Goal: Check status: Check status

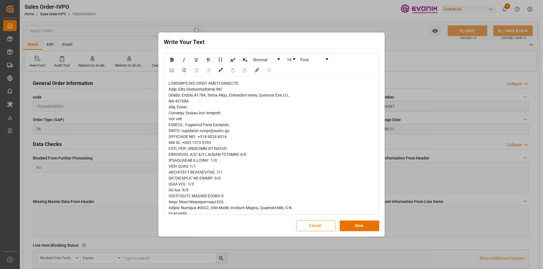
scroll to position [517, 0]
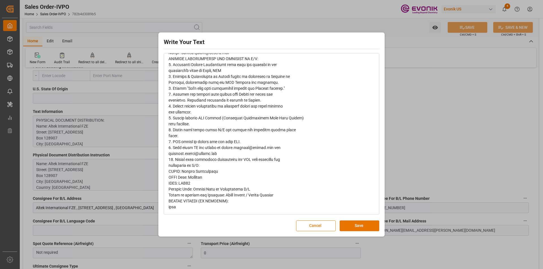
click at [312, 227] on button "Cancel" at bounding box center [316, 226] width 40 height 11
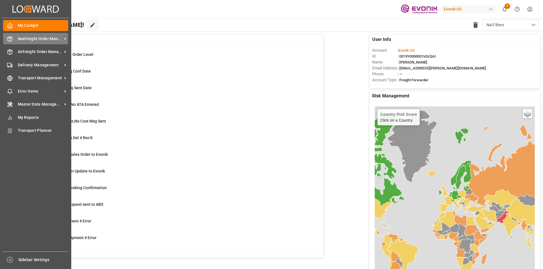
click at [38, 40] on span "Seafreight Order Management" at bounding box center [40, 39] width 45 height 6
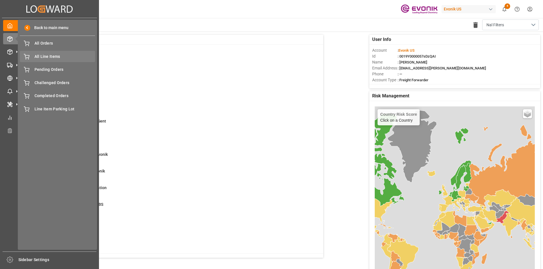
click at [42, 54] on span "All Line Items" at bounding box center [64, 57] width 61 height 6
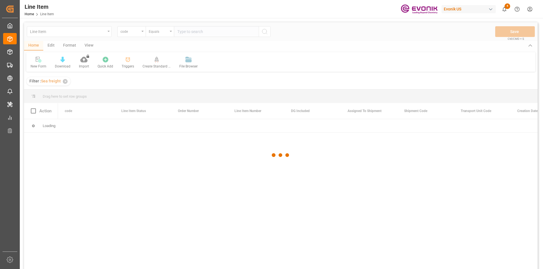
click at [141, 33] on div at bounding box center [281, 155] width 514 height 266
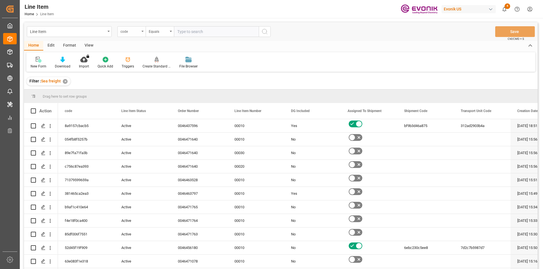
click at [143, 31] on icon "open menu" at bounding box center [142, 31] width 2 height 1
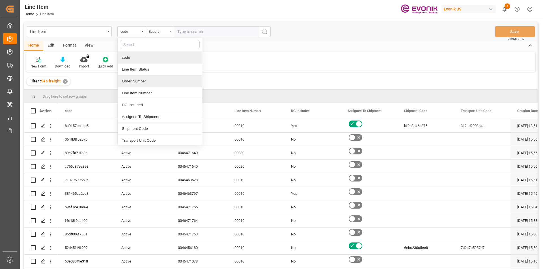
drag, startPoint x: 135, startPoint y: 76, endPoint x: 156, endPoint y: 55, distance: 29.2
click at [136, 76] on div "Order Number" at bounding box center [160, 82] width 84 height 12
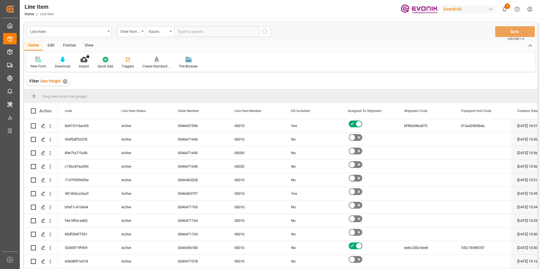
click at [189, 32] on input "text" at bounding box center [216, 31] width 85 height 11
type input "0046437596"
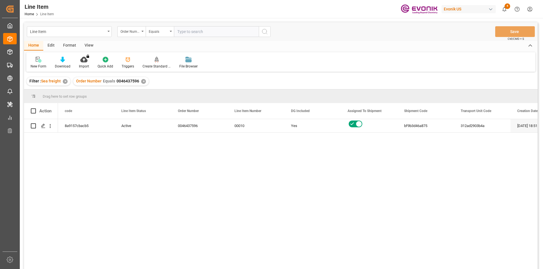
click at [89, 44] on div "View" at bounding box center [88, 46] width 17 height 10
click at [66, 64] on div "Standard Templates" at bounding box center [64, 66] width 28 height 5
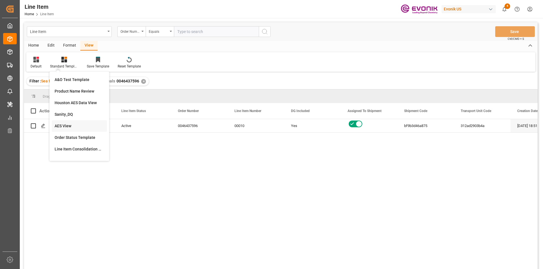
click at [65, 127] on div "AES View" at bounding box center [79, 126] width 49 height 6
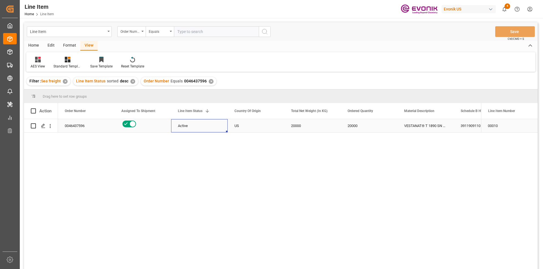
click at [193, 122] on div "Active" at bounding box center [199, 126] width 43 height 13
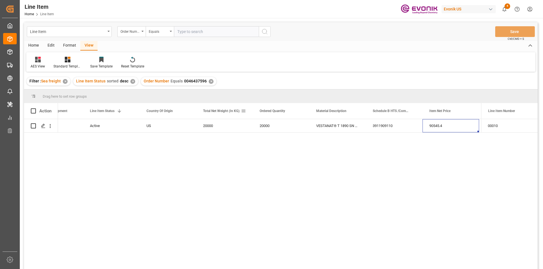
scroll to position [0, 144]
click at [396, 128] on div "90545.4" at bounding box center [394, 125] width 57 height 13
click at [302, 131] on div "Direct Consumer" at bounding box center [281, 125] width 57 height 13
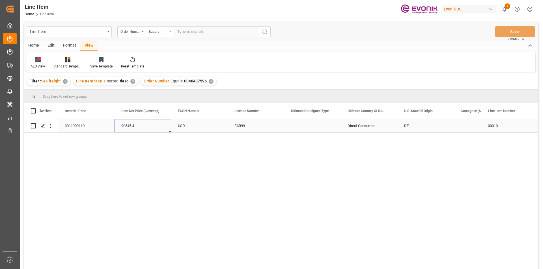
scroll to position [0, 396]
click at [258, 127] on div "EAR99" at bounding box center [255, 126] width 43 height 13
click at [125, 126] on div "90545.4" at bounding box center [143, 125] width 57 height 13
click at [90, 133] on div "3911909110 90545.4 USD EAR99 Direct Consumer DE Evonik Operations GmbH VESTANAT…" at bounding box center [269, 196] width 423 height 154
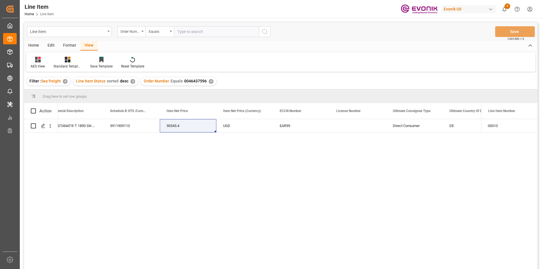
scroll to position [0, 0]
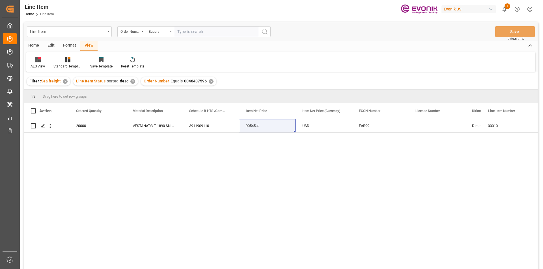
click at [210, 81] on div "✕" at bounding box center [211, 81] width 5 height 5
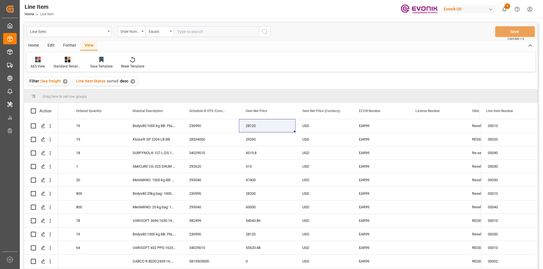
click at [189, 31] on input "text" at bounding box center [216, 31] width 85 height 11
paste input "2007072773"
type input "2007072773"
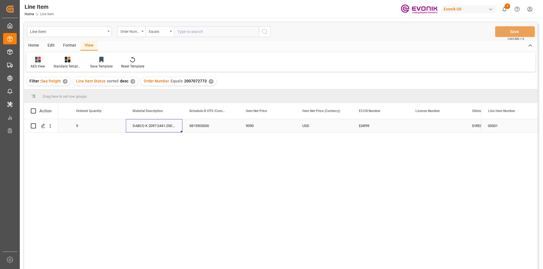
click at [156, 129] on div "DABCO K 2097:2441:250:OU:P" at bounding box center [154, 125] width 57 height 13
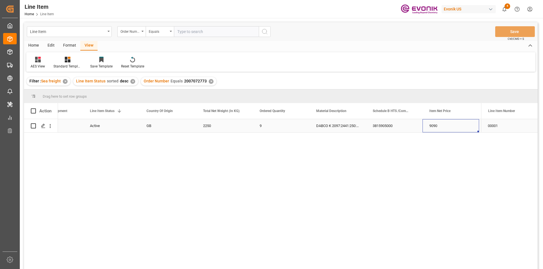
scroll to position [0, 144]
click at [152, 131] on div "2250" at bounding box center [168, 125] width 57 height 13
click at [373, 127] on div "9090" at bounding box center [394, 125] width 57 height 13
click at [336, 127] on div "3815905000" at bounding box center [337, 125] width 57 height 13
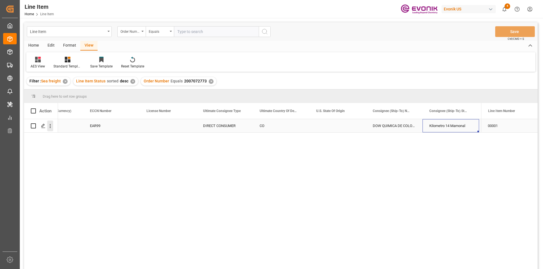
click at [51, 126] on icon "open menu" at bounding box center [50, 126] width 6 height 6
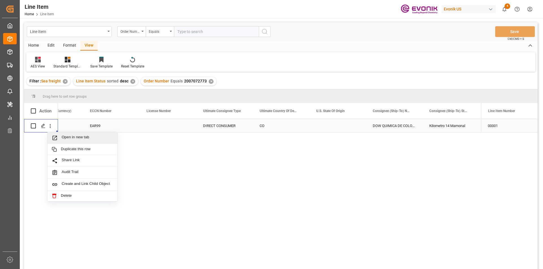
click at [79, 137] on span "Open in new tab" at bounding box center [87, 138] width 51 height 6
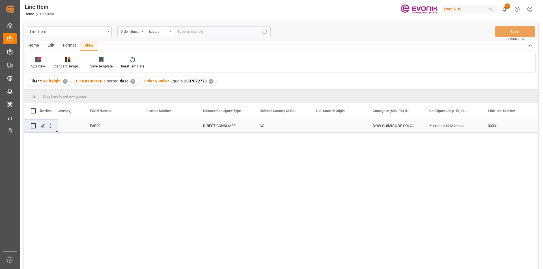
click at [217, 33] on input "text" at bounding box center [216, 31] width 85 height 11
paste input "4517615541"
type input "4517615541"
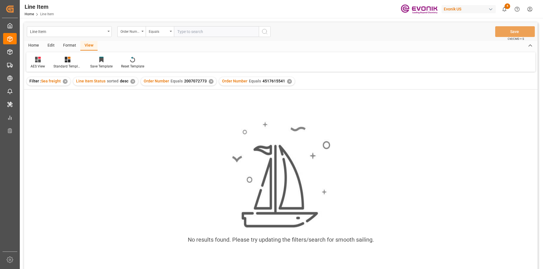
click at [210, 82] on div "✕" at bounding box center [211, 81] width 5 height 5
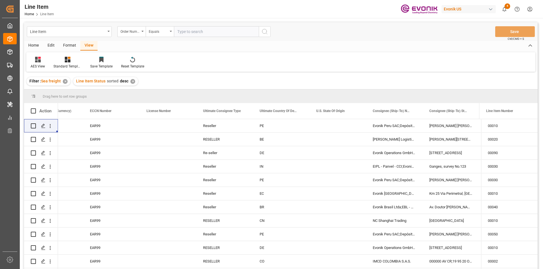
click at [182, 30] on input "text" at bounding box center [216, 31] width 85 height 11
paste input "2007072773"
type input "2007072773"
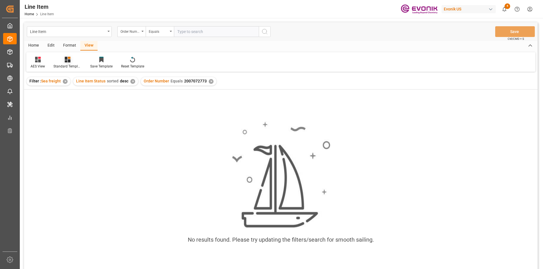
click at [67, 65] on div "Standard Templates" at bounding box center [67, 66] width 28 height 5
click at [74, 128] on div "AES View" at bounding box center [82, 126] width 49 height 6
click at [211, 82] on div "✕" at bounding box center [211, 81] width 5 height 5
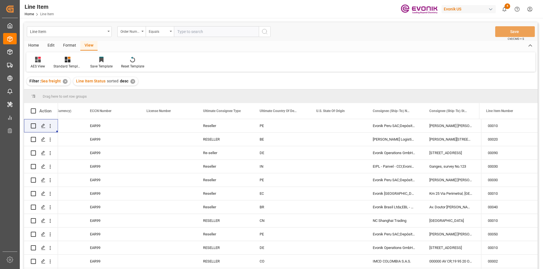
click at [208, 31] on input "text" at bounding box center [216, 31] width 85 height 11
paste input "2007072773"
type input "2007072773"
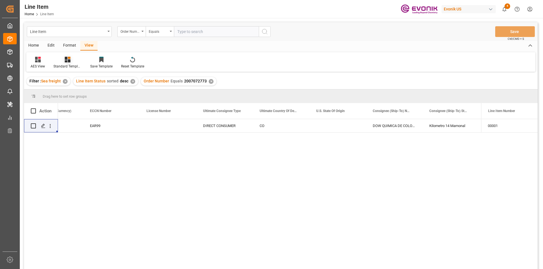
click at [68, 63] on div "Standard Templates" at bounding box center [67, 63] width 37 height 12
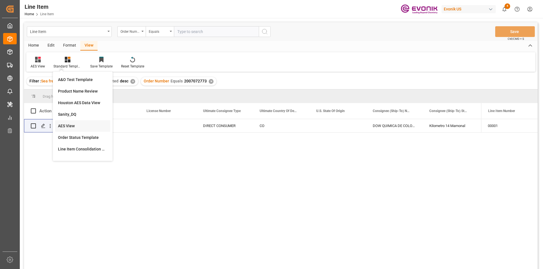
click at [82, 127] on div "AES View" at bounding box center [82, 126] width 49 height 6
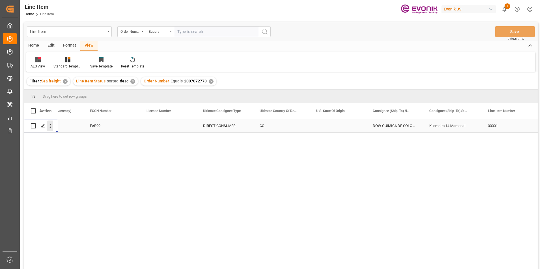
click at [51, 126] on icon "open menu" at bounding box center [50, 126] width 6 height 6
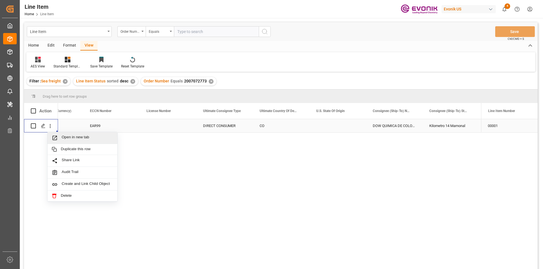
click at [81, 135] on span "Open in new tab" at bounding box center [87, 138] width 51 height 6
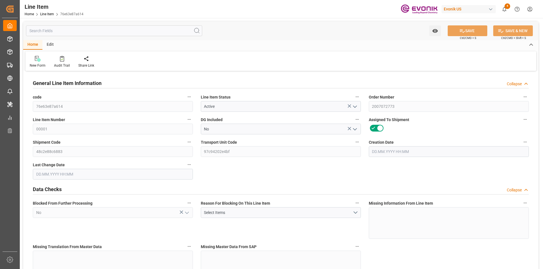
type input "3"
type input "2401.2"
type input "2250"
type input "2.7258"
type input "9"
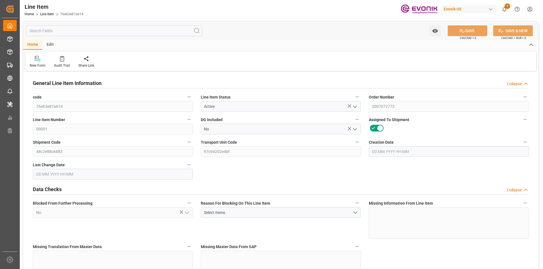
type input "9090"
type input "9"
type input "2401.2"
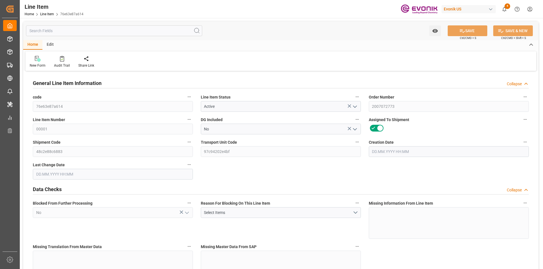
type input "2461.2"
type input "2250"
type input "2.7258"
type input "2725.821"
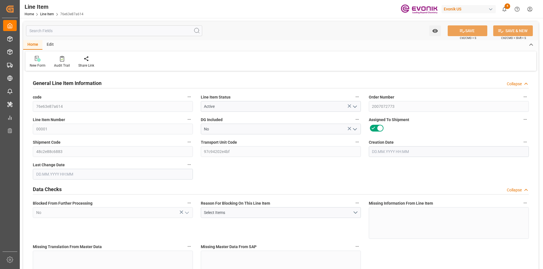
type input "9"
type input "2401.2"
type input "2250"
type input "2.7258"
type input "[DATE] 15:04"
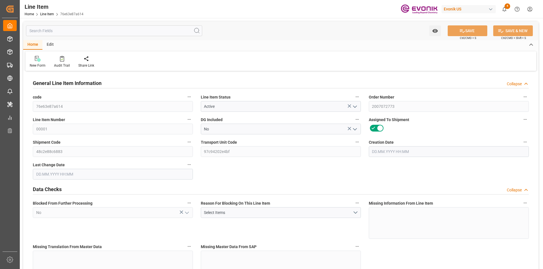
type input "[DATE] 20:43"
type input "[DATE]"
click at [60, 31] on input "text" at bounding box center [114, 30] width 176 height 11
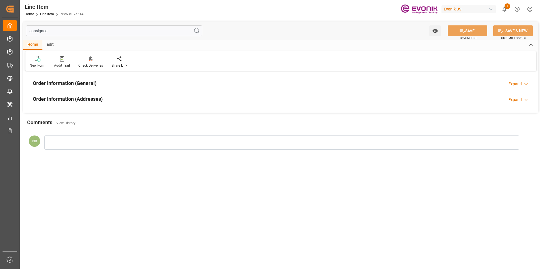
type input "consignee"
click at [61, 100] on h2 "Order Information (Addresses)" at bounding box center [68, 99] width 70 height 8
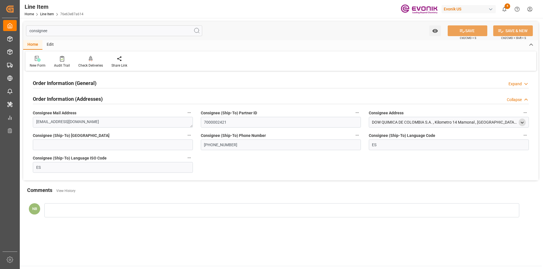
click at [520, 122] on icon "open menu" at bounding box center [522, 122] width 5 height 5
click at [60, 29] on input "consignee" at bounding box center [114, 30] width 176 height 11
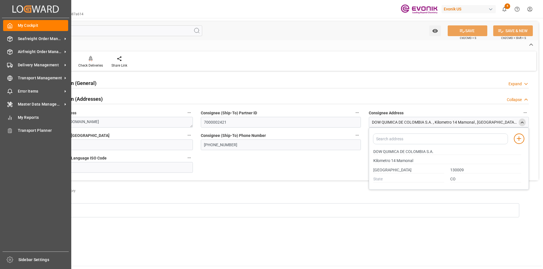
drag, startPoint x: 52, startPoint y: 31, endPoint x: 0, endPoint y: 21, distance: 53.1
click at [0, 21] on div "Created by potrace 1.15, written by Peter Selinger 2001-2017 Created by potrace…" at bounding box center [271, 134] width 543 height 269
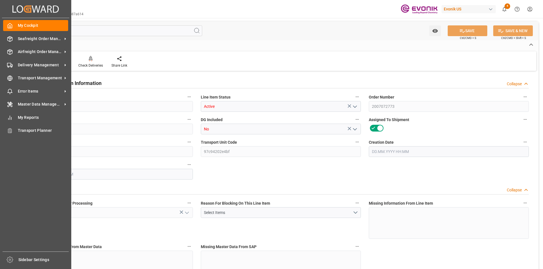
type input "76e63e87a614"
type input "Active"
type input "2007072773"
type input "00001"
type input "No"
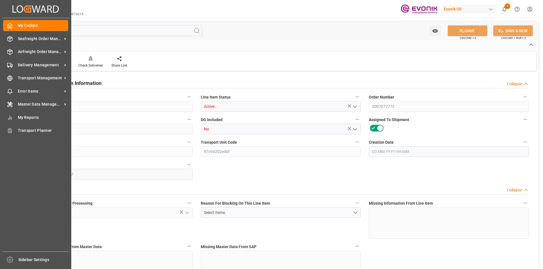
type input "48c2e88c6883"
type input "97c94202e4bf"
type input "No"
type input "DR"
type input "Yes"
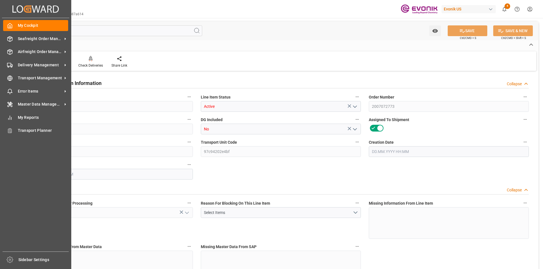
type input "99098921"
type textarea "DABCO K 2097:2441:250:OU:P"
type input "USD"
type input "PACK"
type input "3815905000"
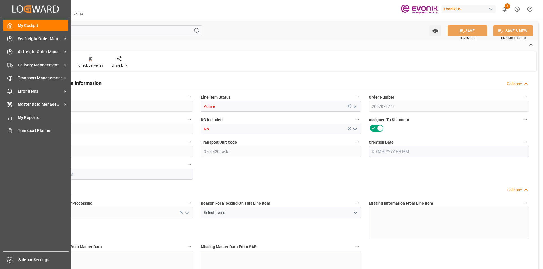
type input "EAR99"
type input "GB"
type input "DR"
type input "KGM"
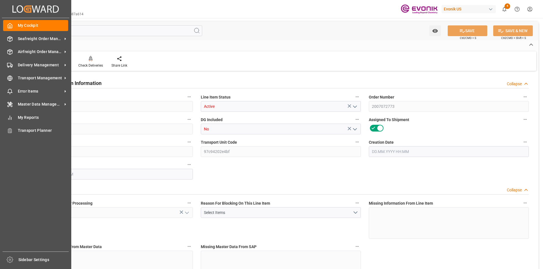
type textarea "KGM"
type input "KGM"
type textarea "KGM"
type input "M3"
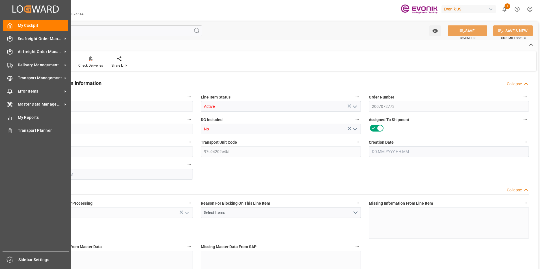
type textarea "DMQ"
type input "M3"
type input "DR"
type input "KGM"
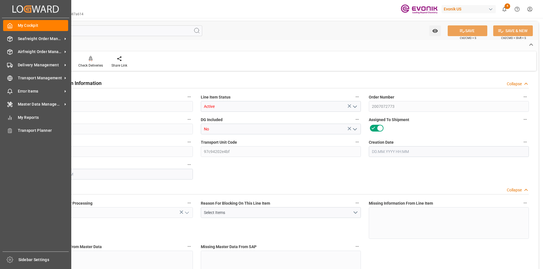
type input "M3"
type input "3"
type input "2401.2"
type input "2250"
type input "2.7258"
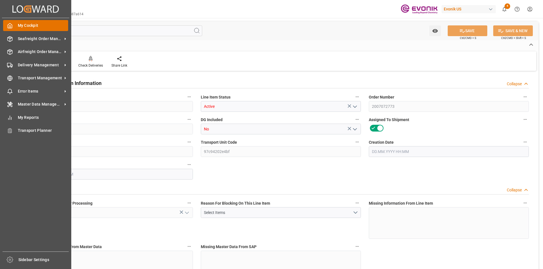
type input "9"
type input "9090"
type input "9"
type input "2401.2"
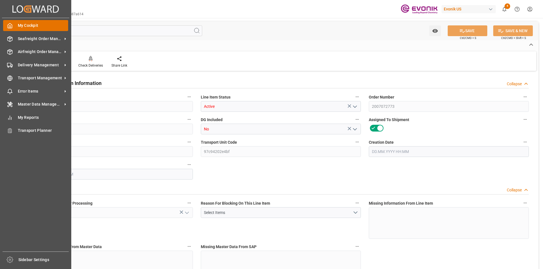
type input "2401.2"
type input "2461.2"
type input "2250"
type input "2.7258"
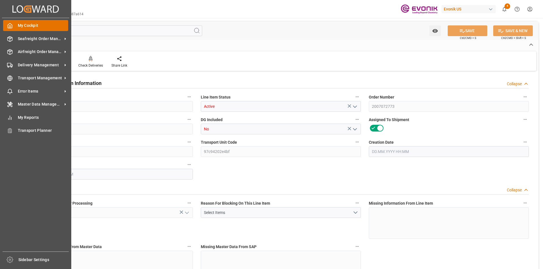
type input "2725.821"
type input "9"
type input "2401.2"
type input "2250"
type input "2.7258"
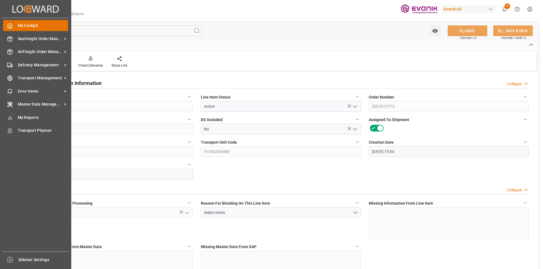
type input "[DATE] 15:04"
type input "[DATE] 20:43"
type input "[DATE]"
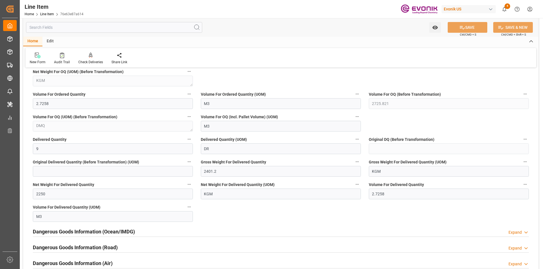
scroll to position [679, 0]
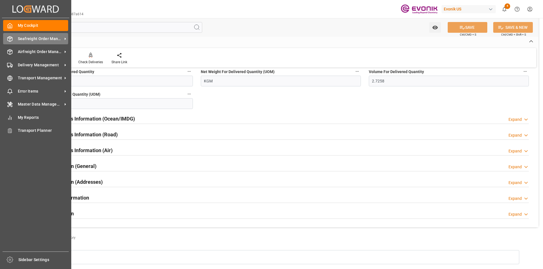
click at [34, 40] on span "Seafreight Order Management" at bounding box center [40, 39] width 45 height 6
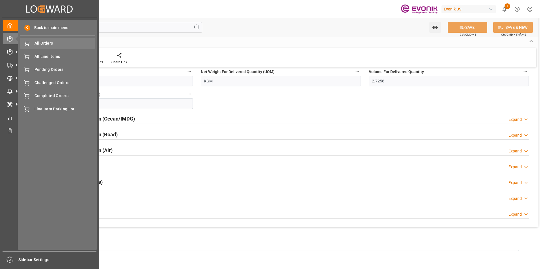
click at [56, 42] on span "All Orders" at bounding box center [64, 43] width 61 height 6
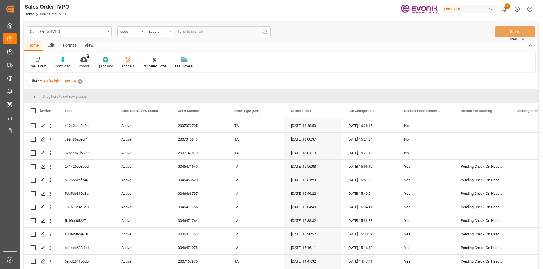
click at [191, 29] on input "text" at bounding box center [216, 31] width 85 height 11
click at [139, 31] on div "code" at bounding box center [129, 31] width 19 height 7
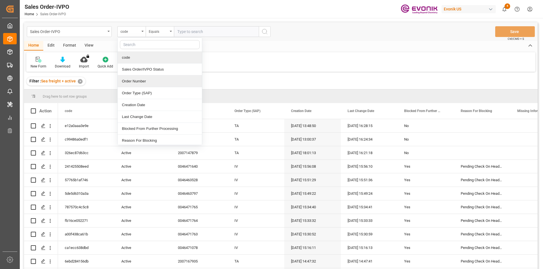
click at [144, 82] on div "Order Number" at bounding box center [160, 82] width 84 height 12
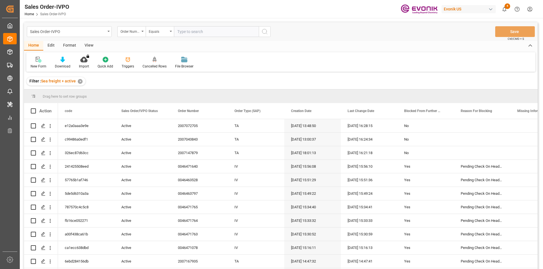
click at [204, 34] on input "text" at bounding box center [216, 31] width 85 height 11
paste input "2007072773"
type input "2007072773"
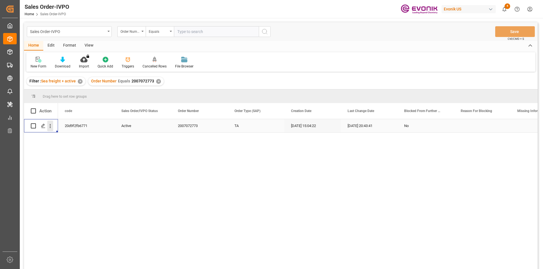
click at [51, 126] on icon "open menu" at bounding box center [50, 126] width 1 height 4
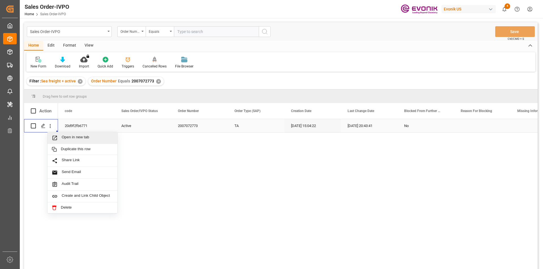
click at [80, 139] on span "Open in new tab" at bounding box center [87, 138] width 51 height 6
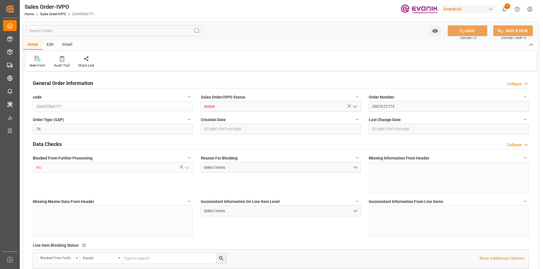
type input "COCTG"
type input "0"
type input "1"
type input "2461.2"
type input "03.07.2025 15:04"
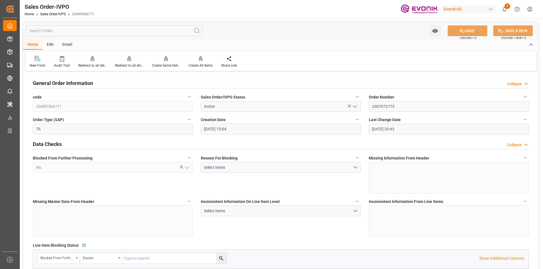
type input "02.09.2025 20:43"
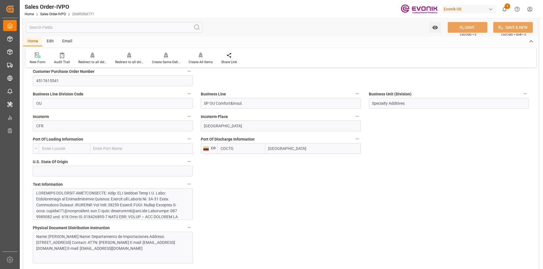
scroll to position [368, 0]
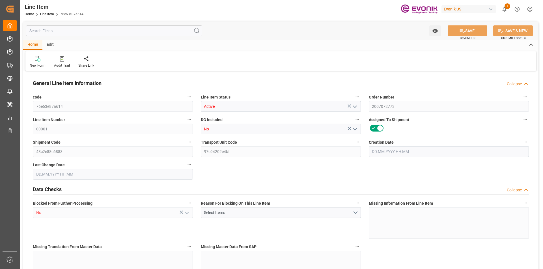
type input "3"
type input "2401.2"
type input "2250"
type input "2.7258"
type input "9"
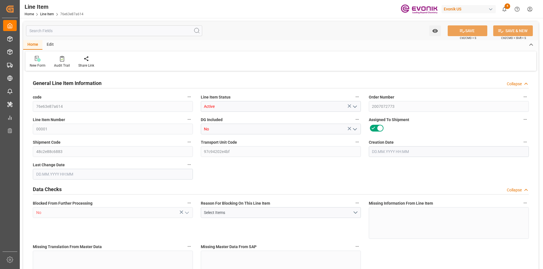
type input "9090"
type input "9"
type input "2401.2"
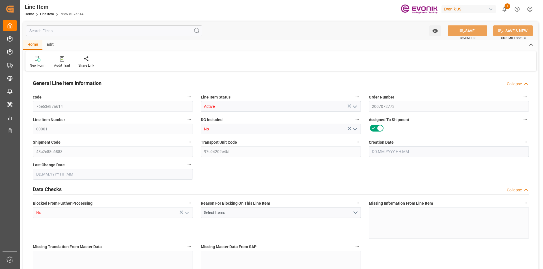
type input "2461.2"
type input "2250"
type input "2.7258"
type input "2725.821"
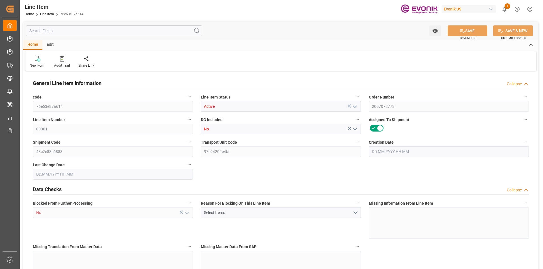
type input "9"
type input "2401.2"
type input "2250"
type input "2.7258"
type input "[DATE] 15:04"
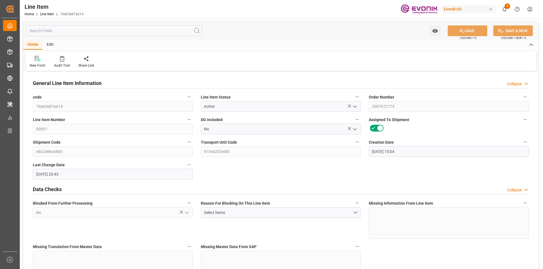
type input "[DATE] 20:43"
type input "[DATE]"
click at [51, 32] on input "text" at bounding box center [114, 30] width 176 height 11
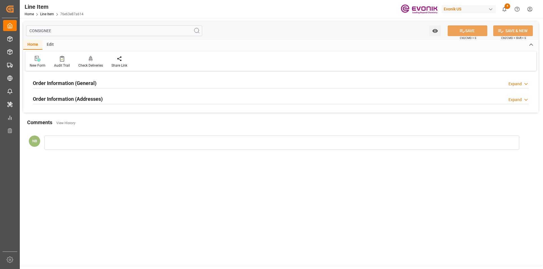
type input "CONSIGNEE"
click at [64, 93] on div "Order Information (Addresses) Expand" at bounding box center [281, 99] width 504 height 16
click at [74, 101] on h2 "Order Information (Addresses)" at bounding box center [68, 99] width 70 height 8
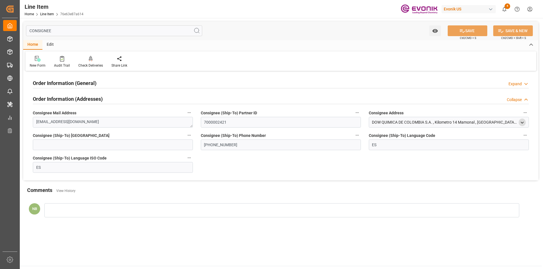
click at [520, 122] on icon "open menu" at bounding box center [522, 122] width 5 height 5
click at [115, 81] on div "Order Information (General) Expand" at bounding box center [281, 82] width 496 height 11
